Goal: Task Accomplishment & Management: Use online tool/utility

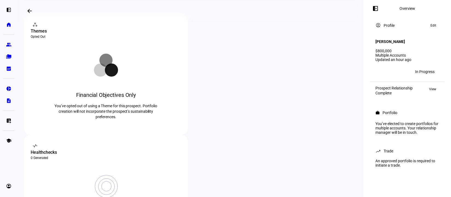
scroll to position [111, 0]
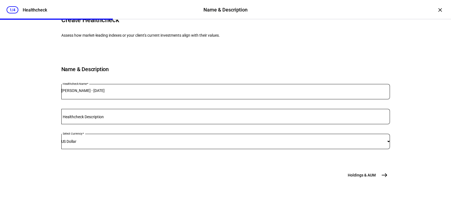
scroll to position [63, 0]
click at [157, 113] on input "Healthcheck Description" at bounding box center [225, 115] width 328 height 4
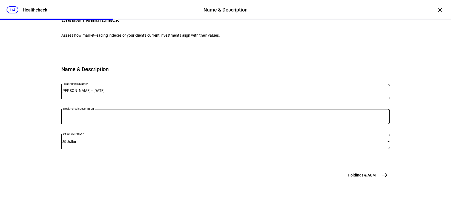
scroll to position [76, 0]
click at [385, 176] on mat-icon "east" at bounding box center [384, 175] width 7 height 7
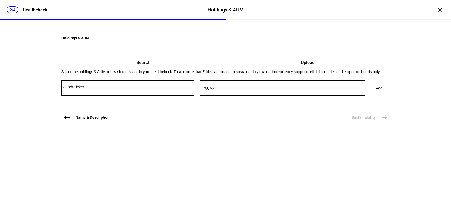
scroll to position [18, 0]
click at [63, 121] on mat-icon "west" at bounding box center [66, 117] width 7 height 7
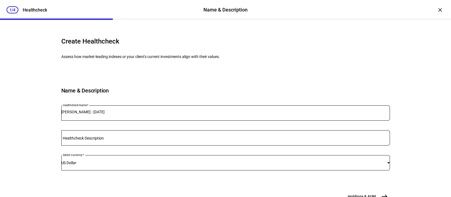
scroll to position [0, 0]
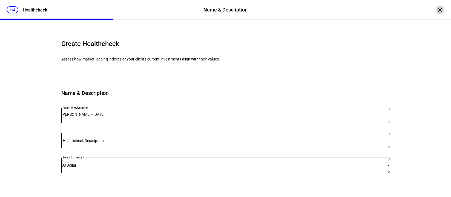
click at [435, 10] on div "×" at bounding box center [439, 9] width 9 height 9
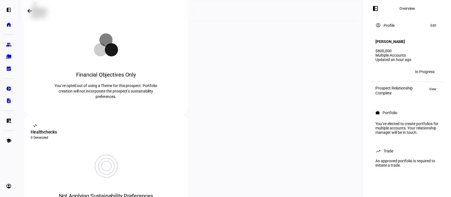
scroll to position [111, 0]
